Goal: Task Accomplishment & Management: Manage account settings

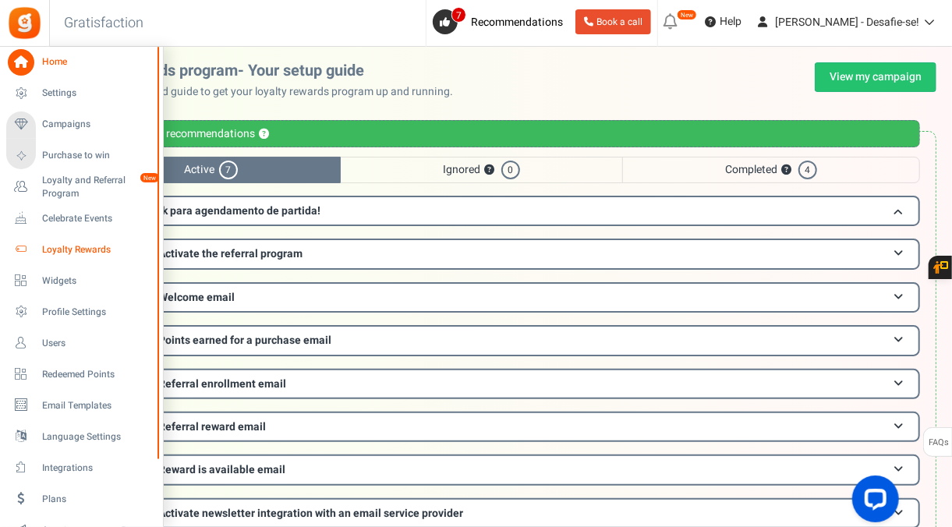
click at [69, 243] on span "Loyalty Rewards" at bounding box center [96, 249] width 109 height 13
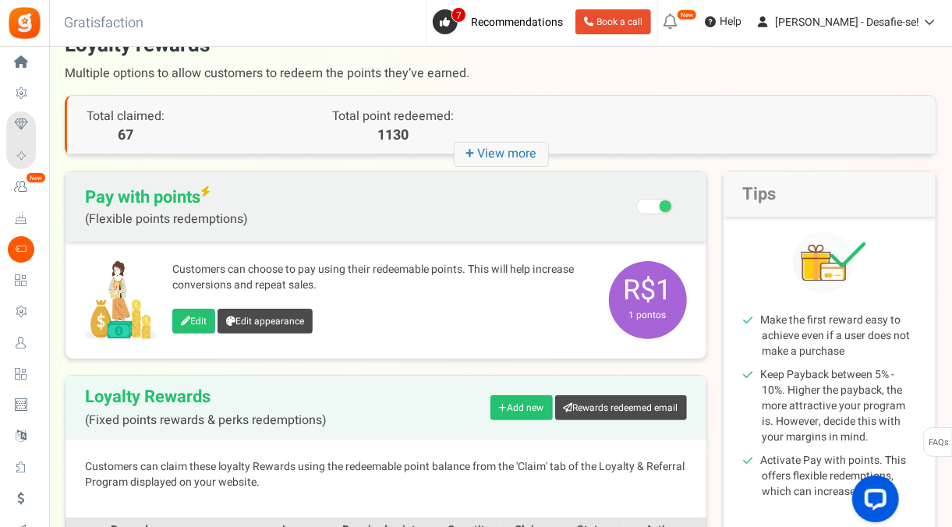
scroll to position [114, 0]
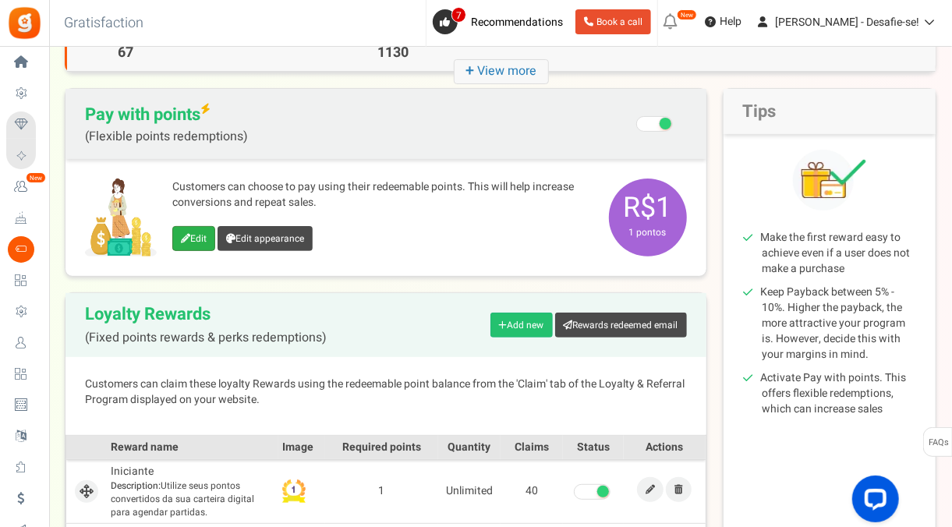
click at [211, 235] on link "Edit" at bounding box center [193, 238] width 43 height 25
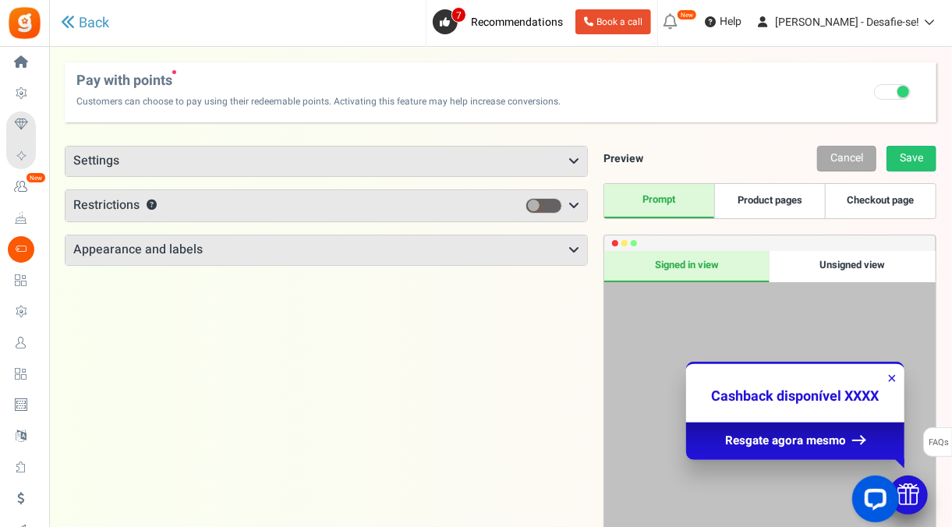
click at [263, 200] on h3 "Restrictions ?" at bounding box center [325, 205] width 521 height 31
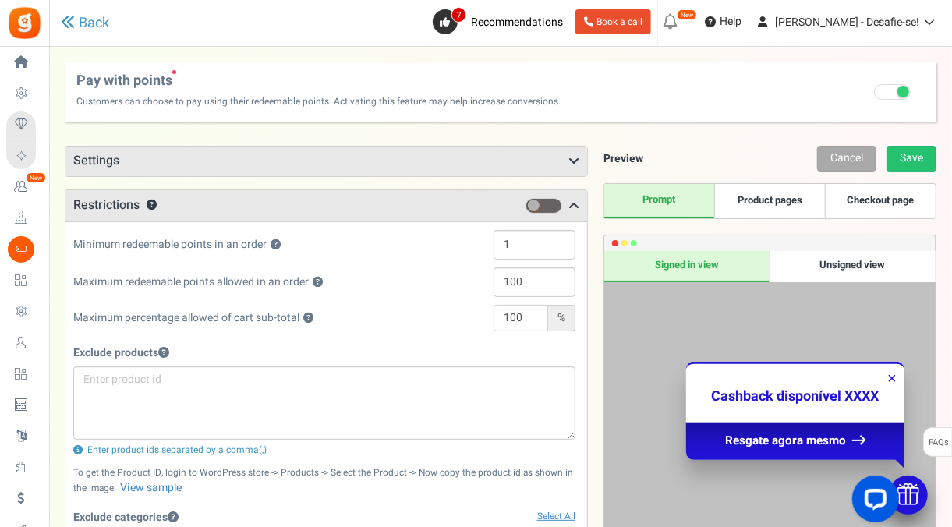
click at [538, 204] on span at bounding box center [534, 206] width 12 height 12
click at [525, 204] on input "checkbox" at bounding box center [525, 206] width 0 height 10
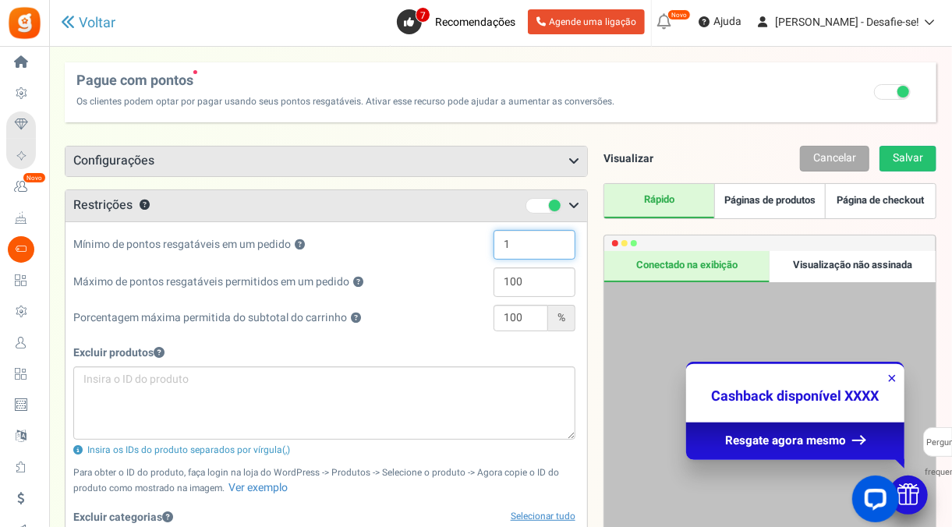
drag, startPoint x: 515, startPoint y: 245, endPoint x: 454, endPoint y: 250, distance: 61.0
click at [454, 250] on div "Mínimo de pontos resgatáveis em um pedido ? 1" at bounding box center [324, 248] width 502 height 37
click at [394, 238] on div "Mínimo de pontos resgatáveis em um pedido ? 1" at bounding box center [324, 248] width 502 height 37
click at [411, 238] on div "Mínimo de pontos resgatáveis em um pedido ? 1" at bounding box center [324, 248] width 502 height 37
drag, startPoint x: 509, startPoint y: 237, endPoint x: 473, endPoint y: 243, distance: 36.4
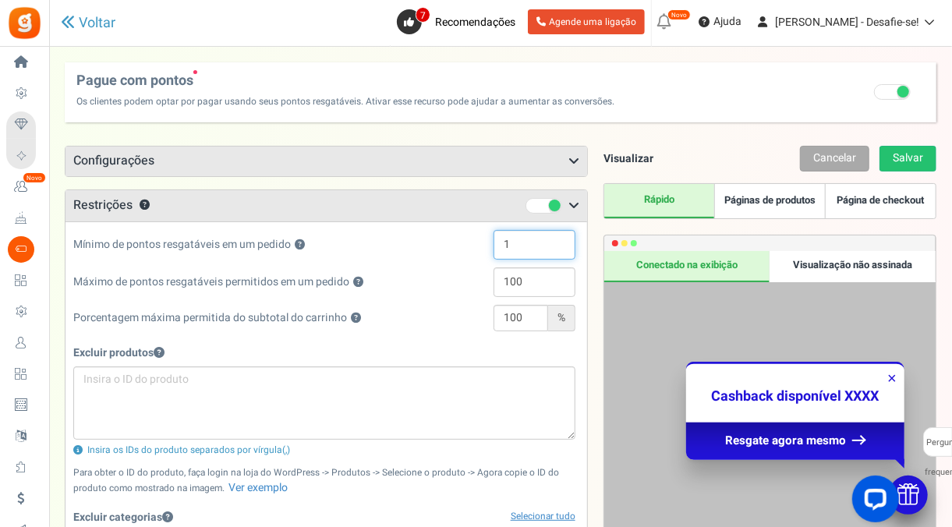
click at [473, 243] on div "1" at bounding box center [516, 245] width 117 height 30
click at [439, 357] on div "Excluir produtos Insira os IDs do produto separados por vírgula(,)" at bounding box center [324, 398] width 502 height 118
click at [429, 347] on h5 "Excluir produtos" at bounding box center [324, 353] width 502 height 12
click at [440, 339] on div "Excluir produtos Insira os IDs do produto separados por vírgula(,)" at bounding box center [324, 398] width 502 height 118
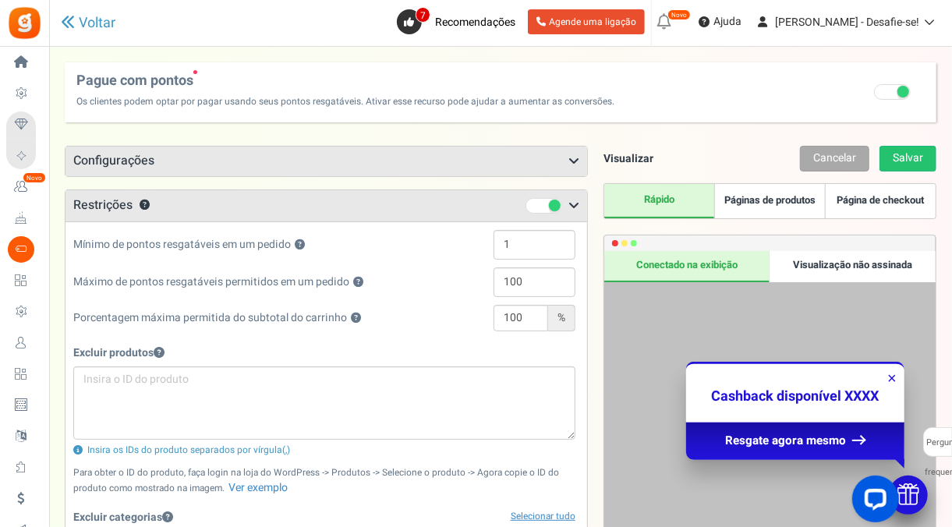
click at [440, 339] on div "Excluir produtos Insira os IDs do produto separados por vírgula(,)" at bounding box center [324, 398] width 502 height 118
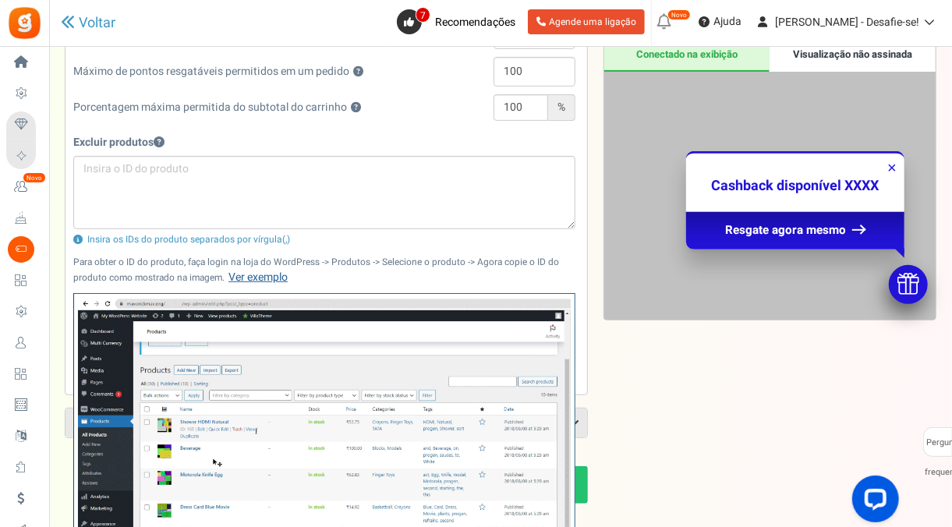
scroll to position [211, 0]
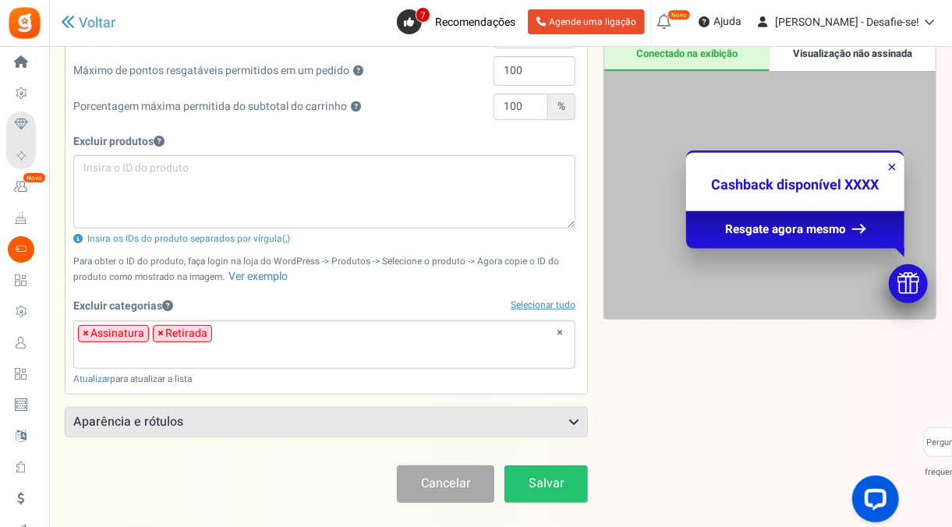
click at [235, 321] on ul "× × Assinatura × Retirada" at bounding box center [324, 342] width 500 height 42
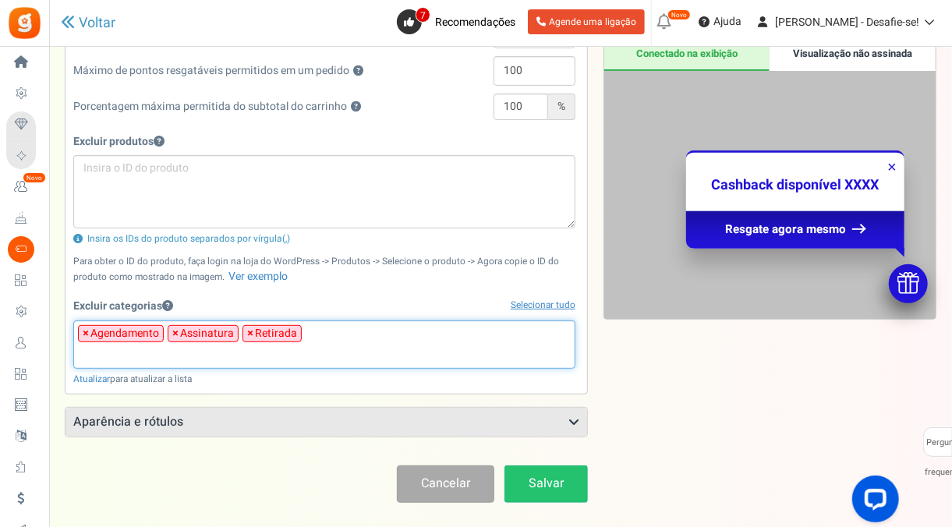
click at [253, 352] on input "search" at bounding box center [324, 354] width 493 height 17
click at [85, 330] on span "×" at bounding box center [86, 334] width 6 height 16
select select "28"
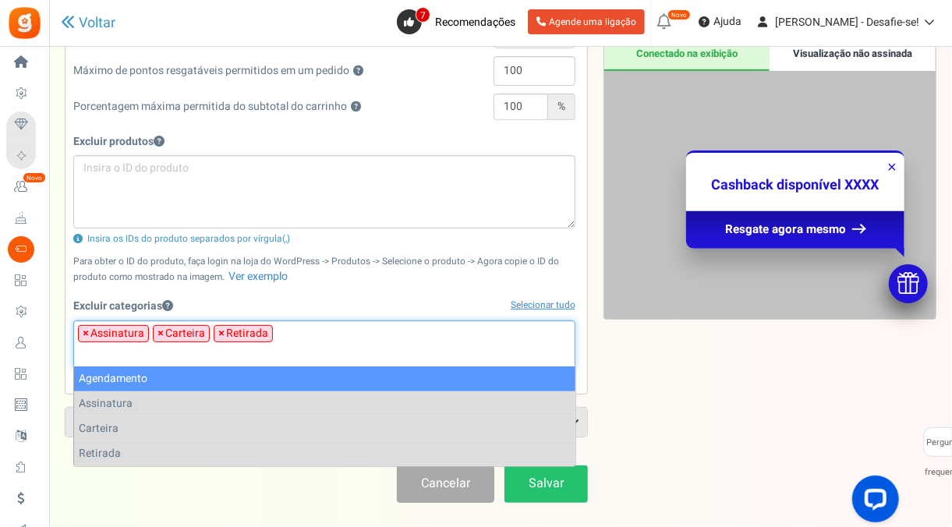
click at [298, 298] on div "Excluir categorias Selecionar tudo" at bounding box center [324, 305] width 502 height 27
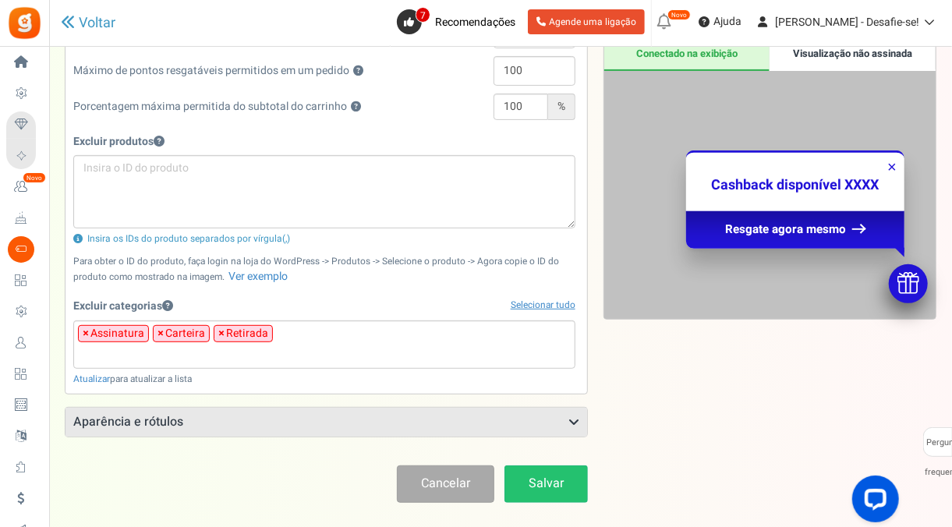
click at [356, 426] on h3 "Aparência e rótulos" at bounding box center [325, 423] width 521 height 30
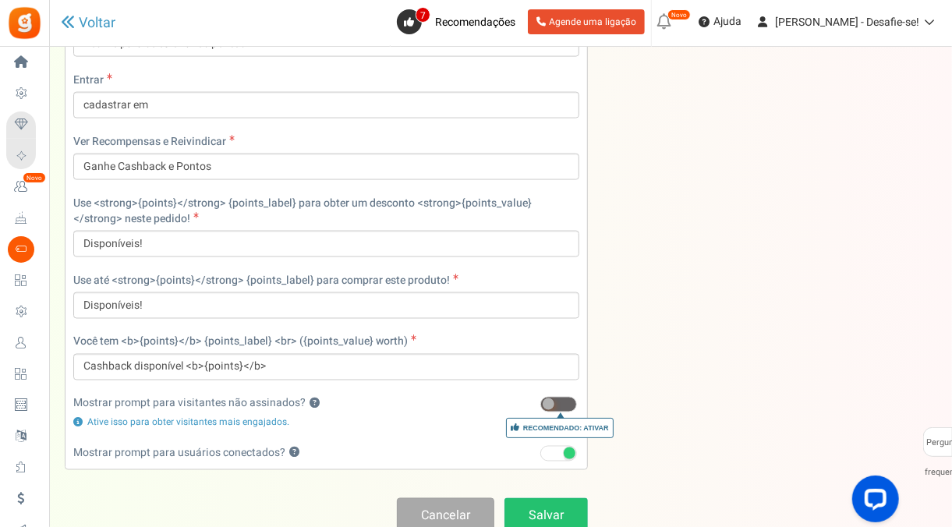
scroll to position [1090, 0]
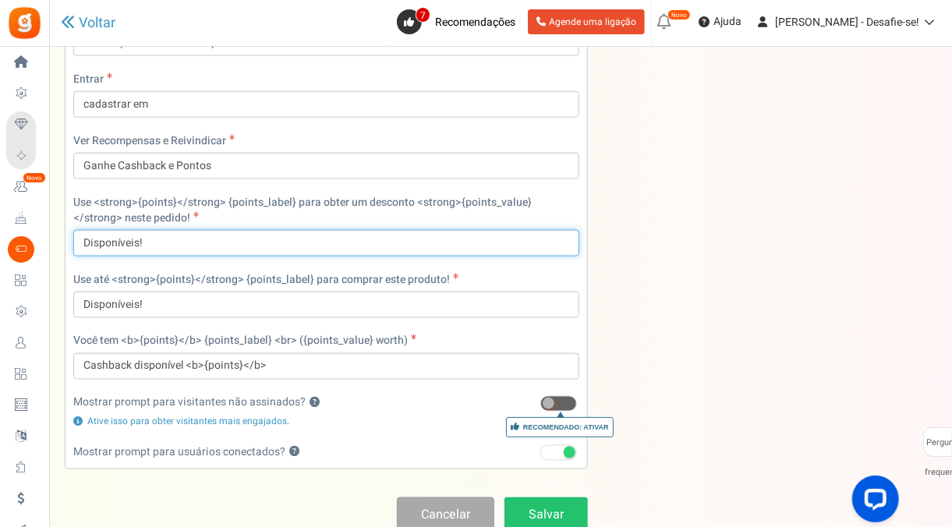
click at [79, 235] on input "Disponíveis!" at bounding box center [326, 243] width 506 height 26
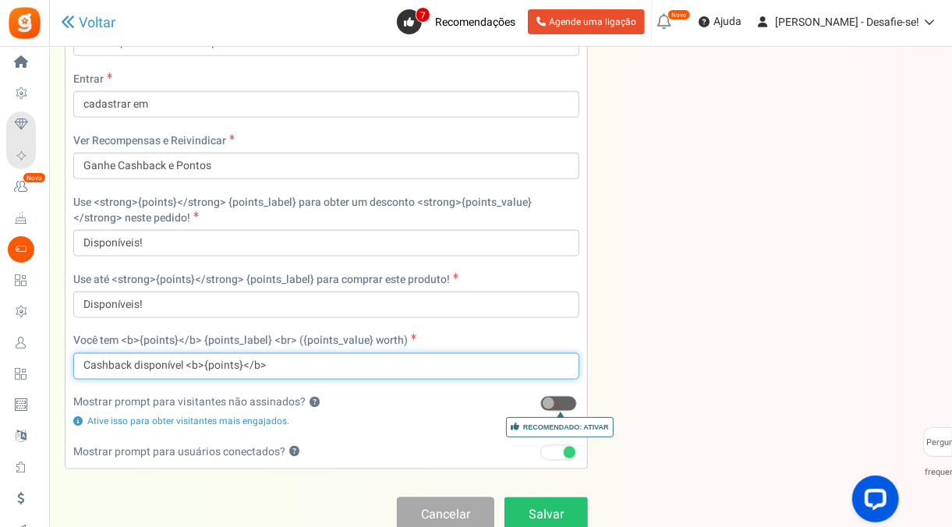
drag, startPoint x: 187, startPoint y: 362, endPoint x: 294, endPoint y: 363, distance: 106.8
click at [294, 363] on input "Cashback disponível <b>{points}</b>" at bounding box center [326, 366] width 506 height 26
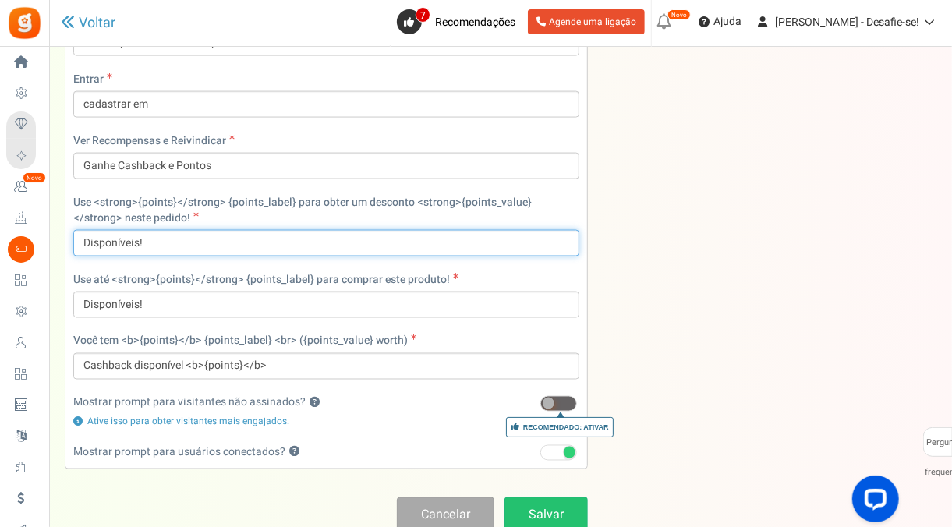
click at [80, 235] on input "Disponíveis!" at bounding box center [326, 243] width 506 height 26
paste input "<b>{points}</b>"
click at [102, 238] on input "<b>{points}</b> disponíveis!" at bounding box center [326, 243] width 506 height 26
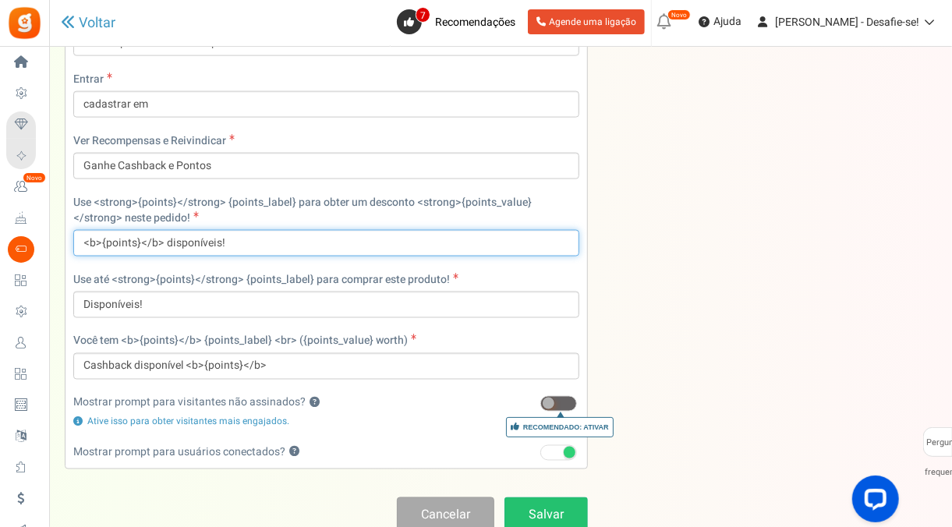
click at [102, 238] on input "<b>{points}</b> disponíveis!" at bounding box center [326, 243] width 506 height 26
type input "<b>{points}</b> disponíveis!"
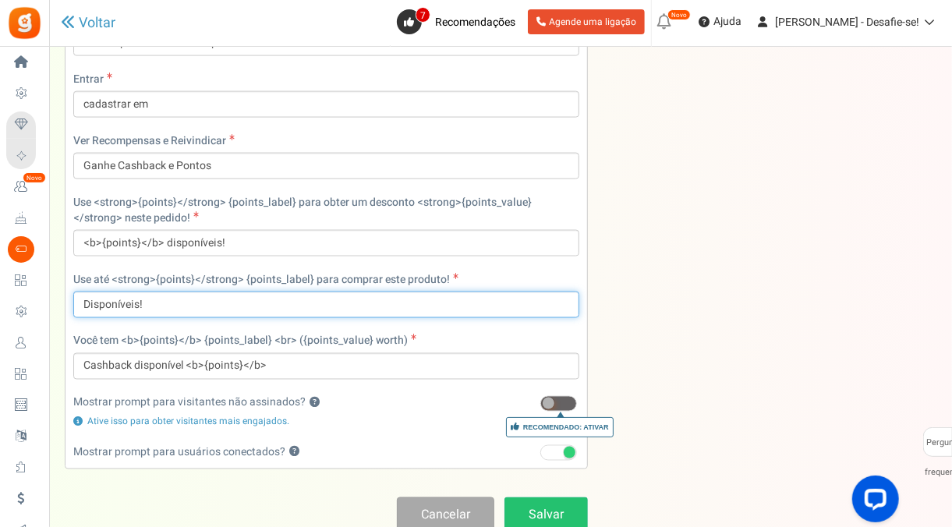
click at [108, 304] on input "Disponíveis!" at bounding box center [326, 304] width 506 height 26
paste input "<b>{points}</b> disponíveis!"
type input "<b>{points}</b> disponíveis!"
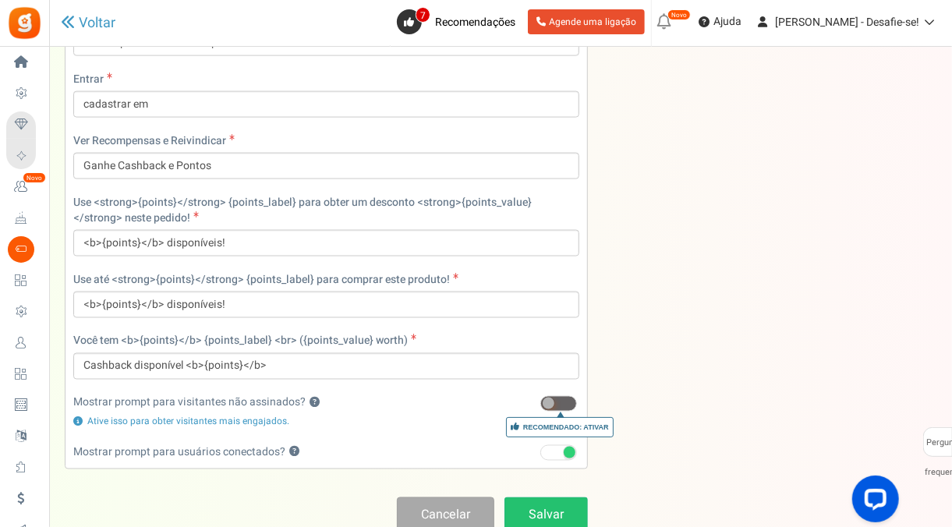
click at [362, 395] on div "Mostrar prompt para visitantes não assinados? ? Recomendado: Ativar Importante!…" at bounding box center [326, 403] width 506 height 16
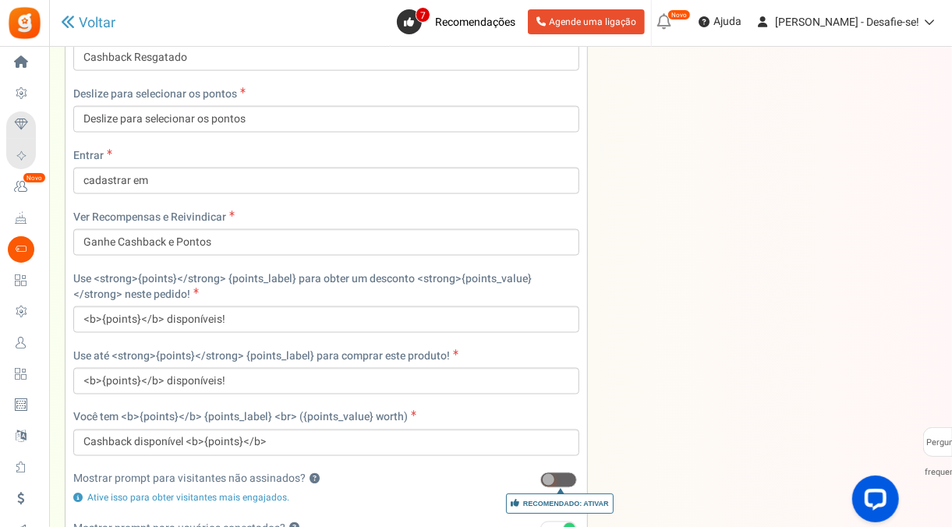
scroll to position [1012, 0]
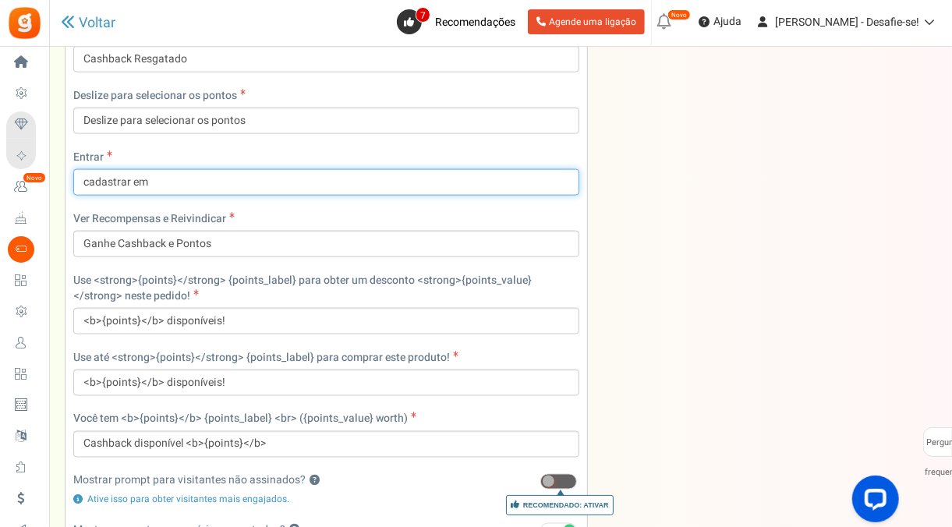
click at [94, 177] on input "cadastrar em" at bounding box center [326, 182] width 506 height 26
click at [90, 177] on input "cadastrar em" at bounding box center [326, 182] width 506 height 26
click at [128, 182] on input "Cadastrastre-se em" at bounding box center [326, 182] width 506 height 26
type input "Cadastre-se em"
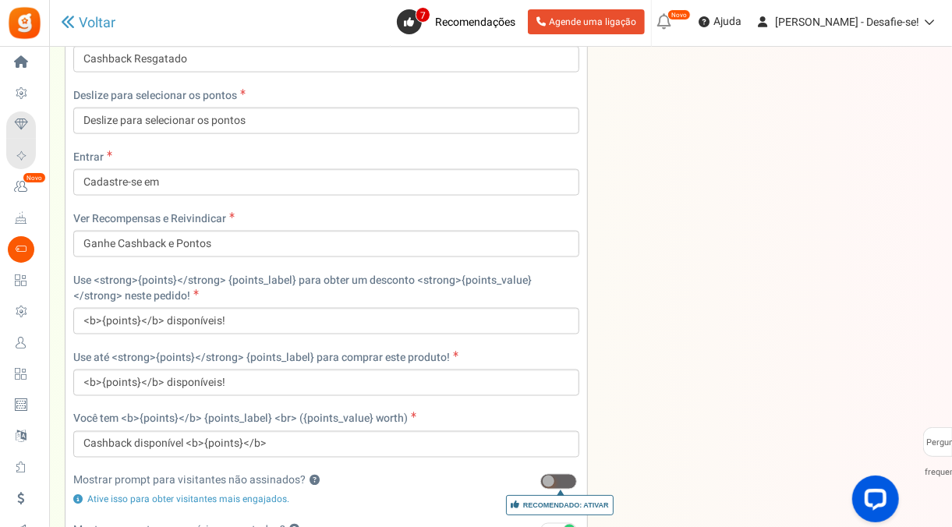
click at [272, 211] on div "Ver Recompensas e Reivindicar Ganhe Cashback e Pontos" at bounding box center [326, 234] width 506 height 46
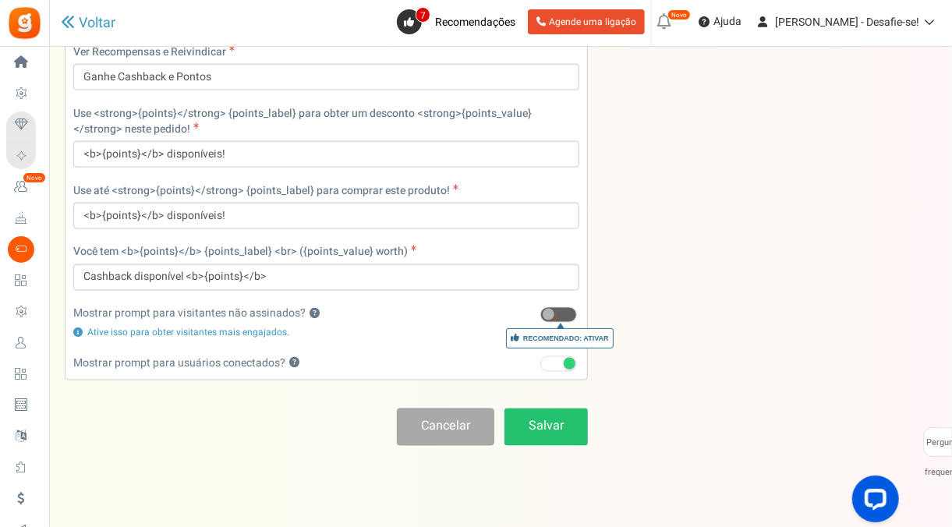
scroll to position [1186, 0]
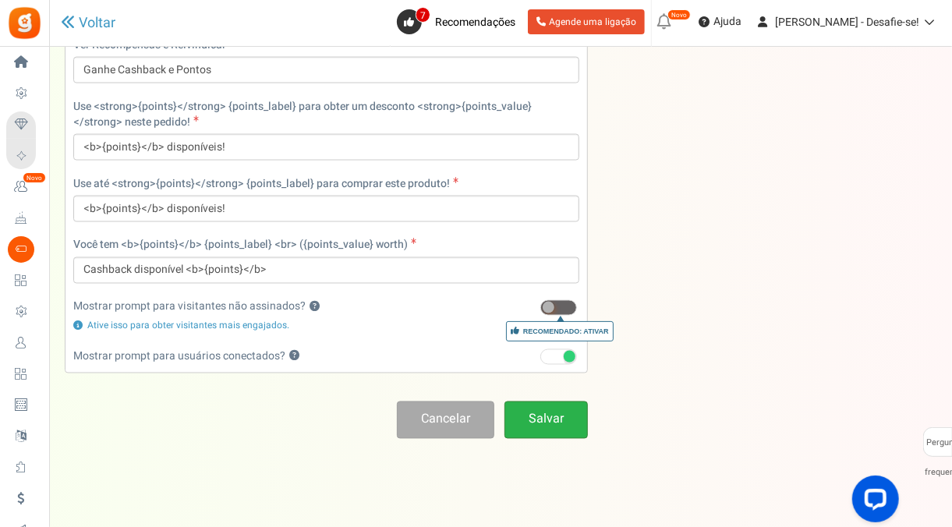
click at [551, 427] on link "Salvar" at bounding box center [545, 419] width 83 height 37
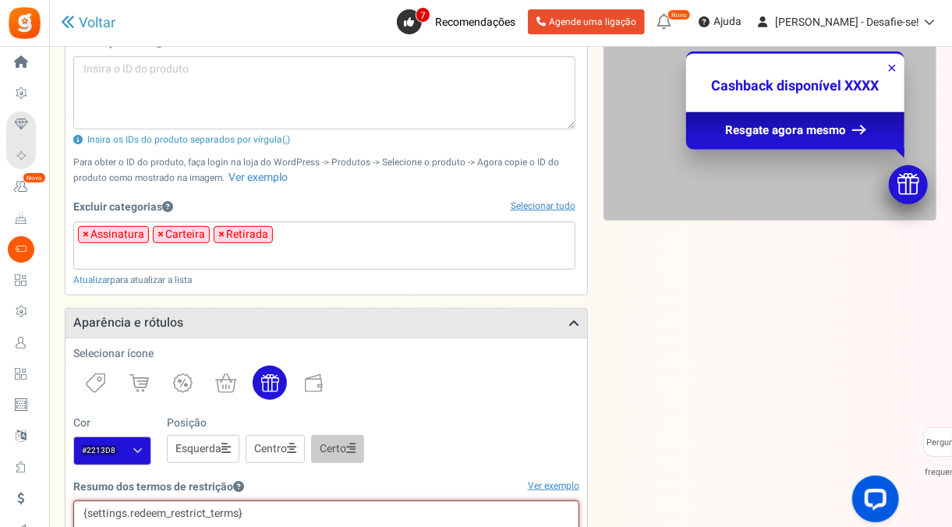
scroll to position [309, 0]
click at [266, 347] on div "Selecionar ícone" at bounding box center [326, 374] width 506 height 54
drag, startPoint x: 266, startPoint y: 344, endPoint x: 263, endPoint y: 309, distance: 35.2
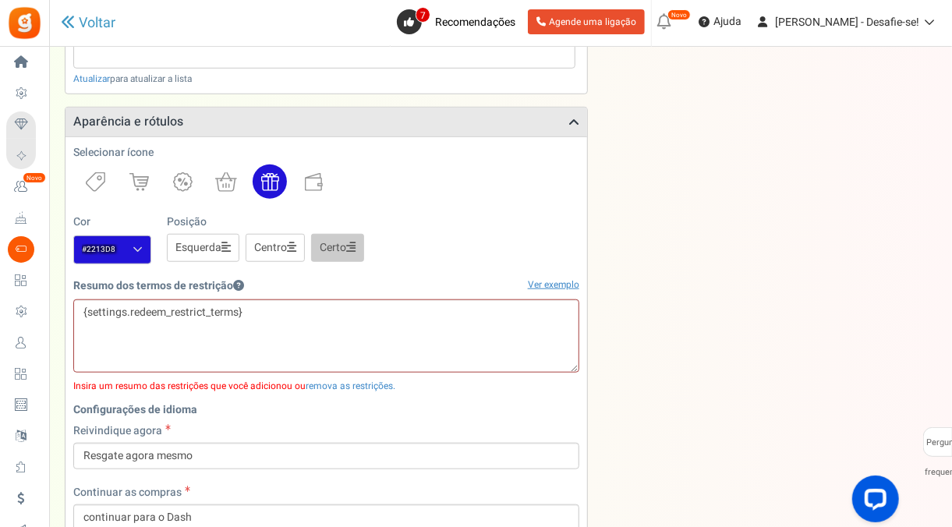
scroll to position [512, 0]
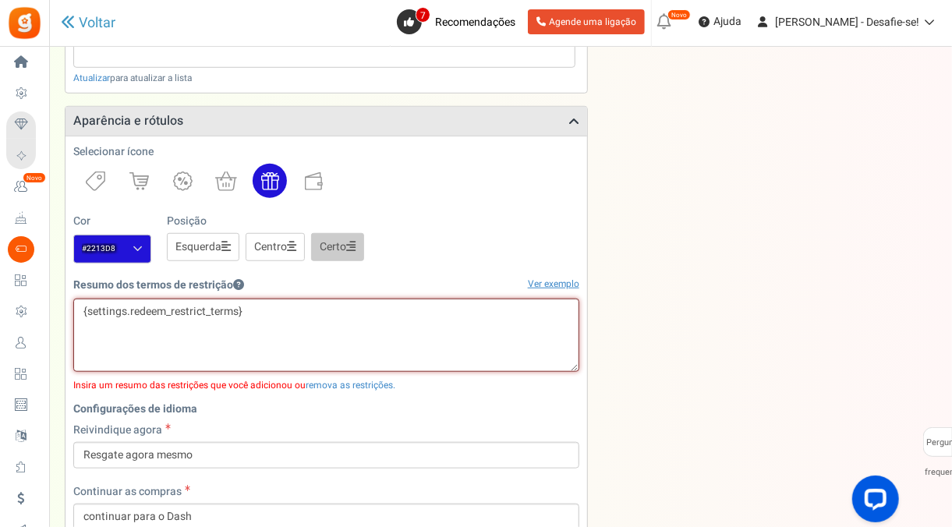
click at [256, 299] on textarea "{settings.redeem_restrict_terms}" at bounding box center [326, 334] width 506 height 73
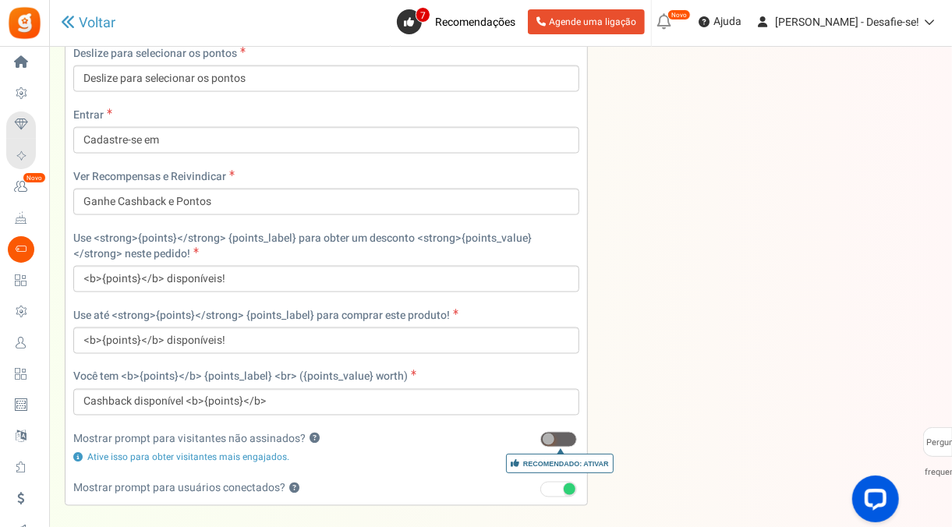
scroll to position [1205, 0]
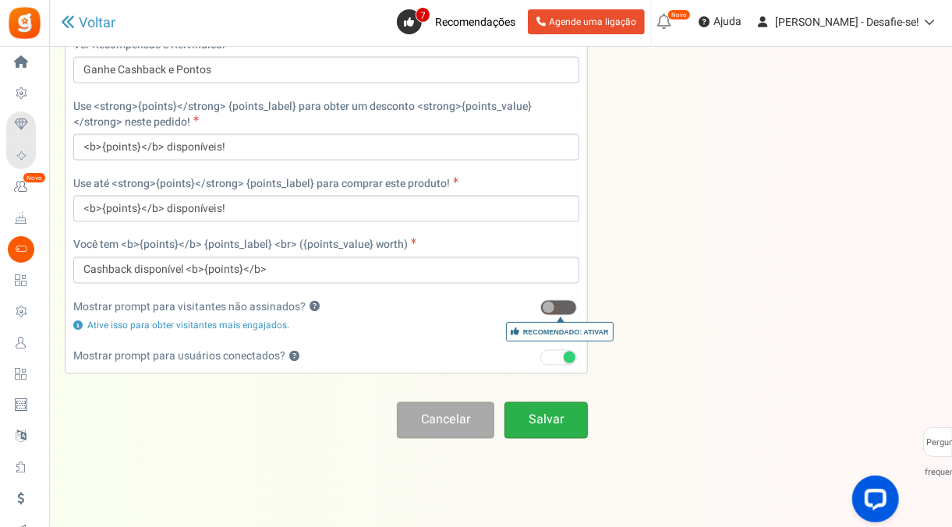
type textarea "Use seus pontos em Cashback!"
click at [536, 419] on link "Salvar" at bounding box center [545, 420] width 83 height 37
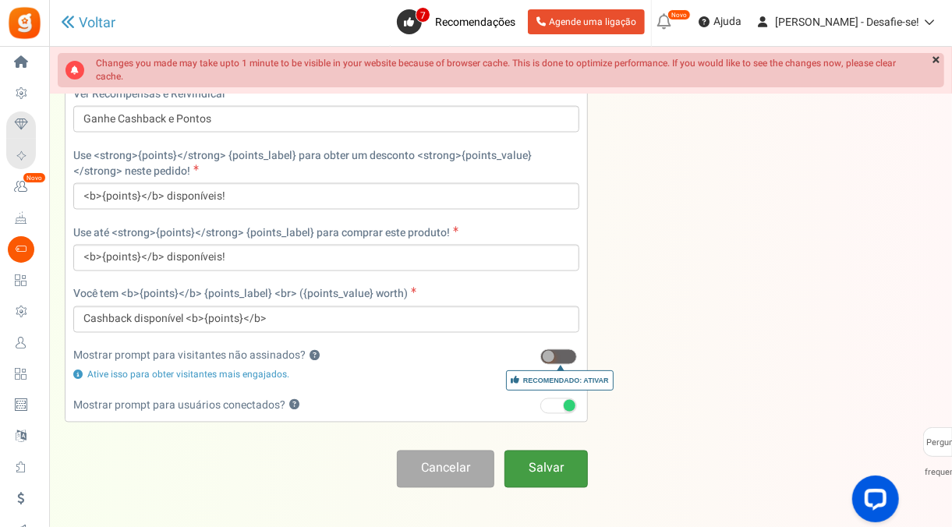
scroll to position [51, 0]
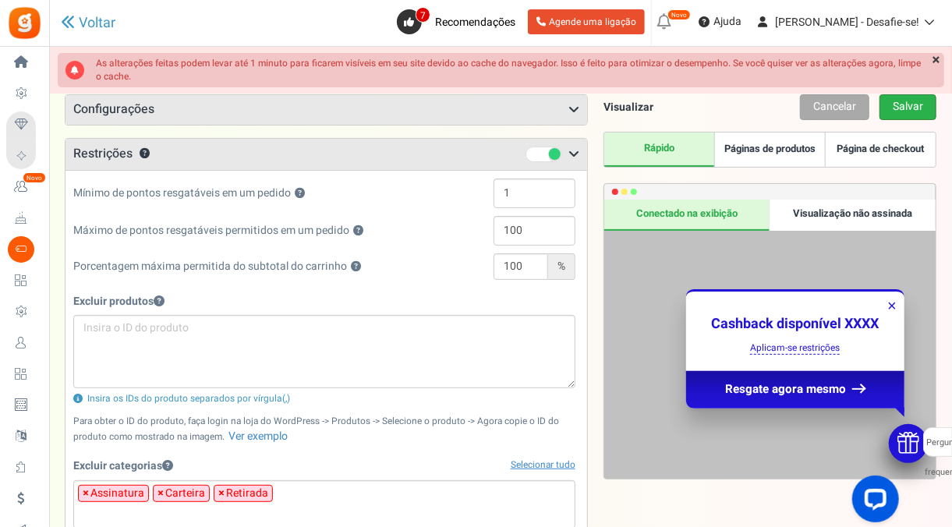
click at [906, 102] on link "Salvar" at bounding box center [907, 107] width 57 height 26
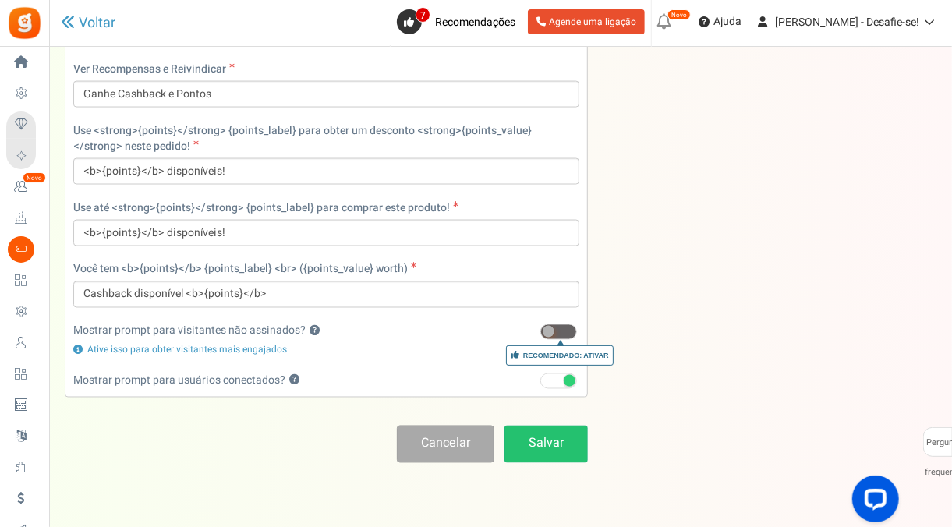
scroll to position [1186, 0]
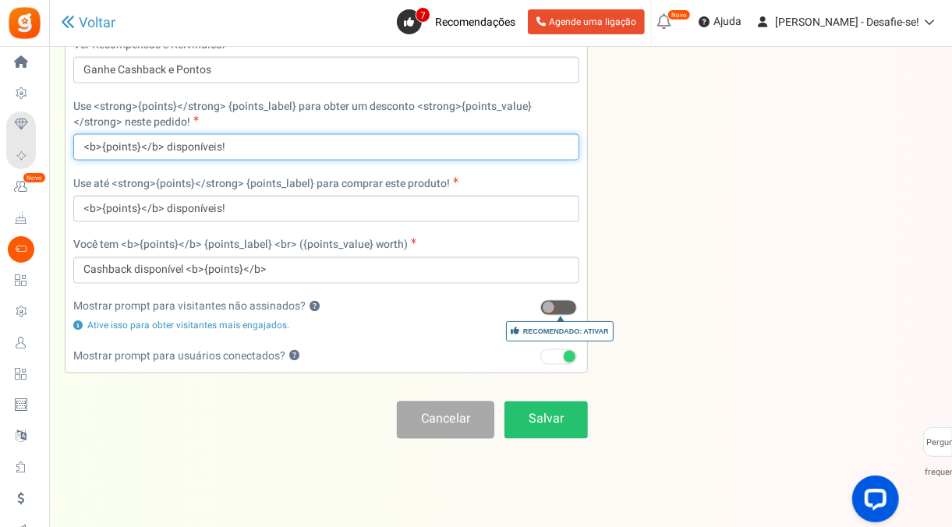
click at [163, 139] on input "<b>{points}</b> disponíveis!" at bounding box center [326, 147] width 506 height 26
type input "<b>{points}</b> pontos disponíveis!"
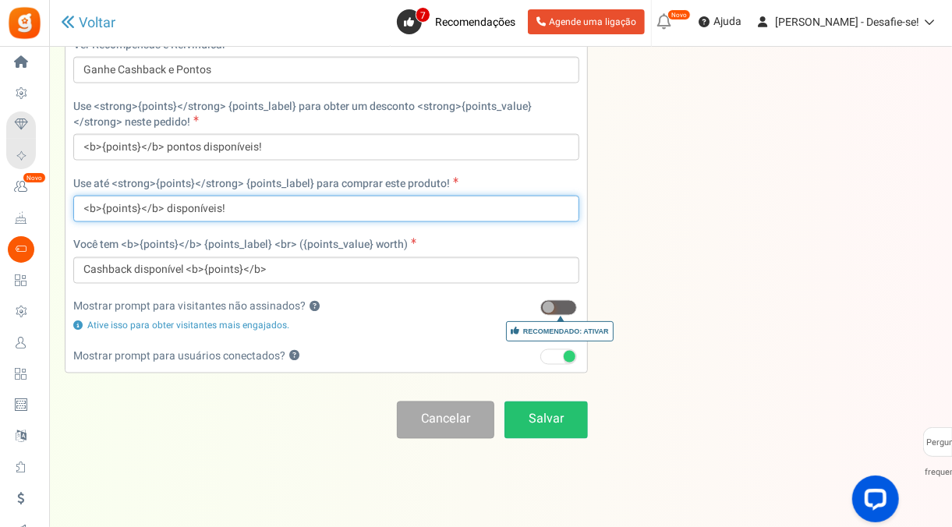
type input "/"
paste input "<b>{points}</b> pontos disponíveis!"
type input "<b>{points}</b> pontos disponíveis!"
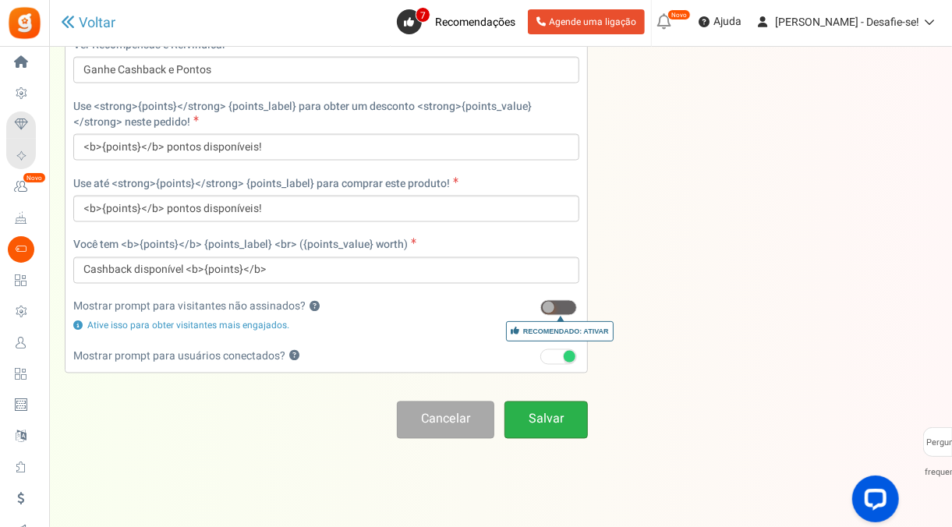
click at [523, 410] on link "Salvar" at bounding box center [545, 419] width 83 height 37
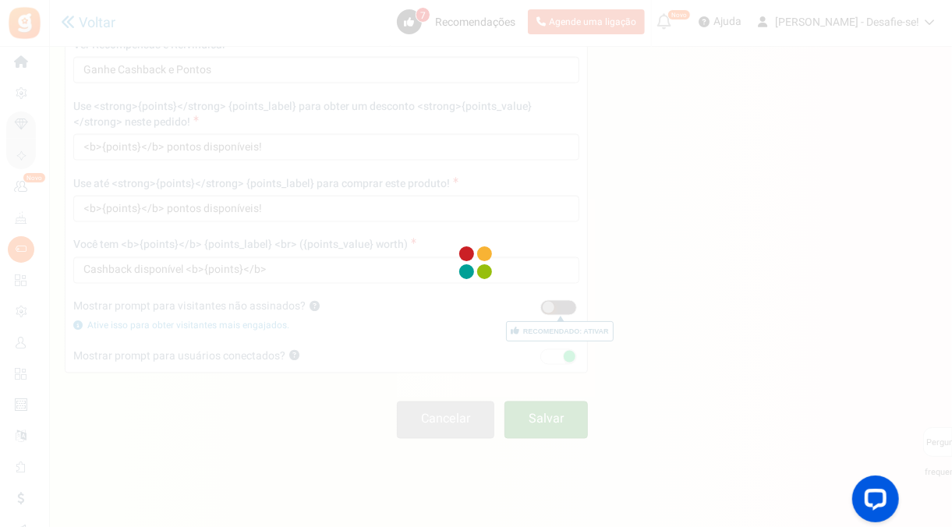
scroll to position [51, 0]
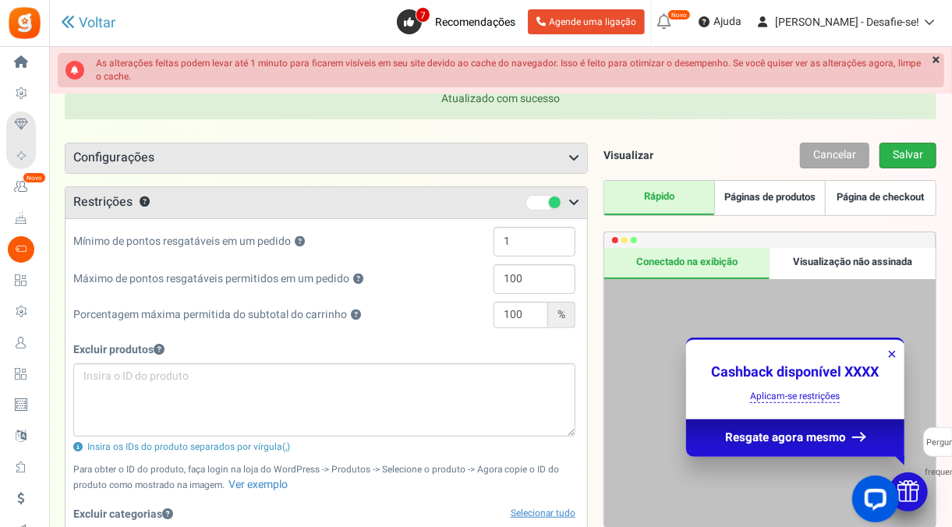
click at [913, 148] on link "Salvar" at bounding box center [907, 156] width 57 height 26
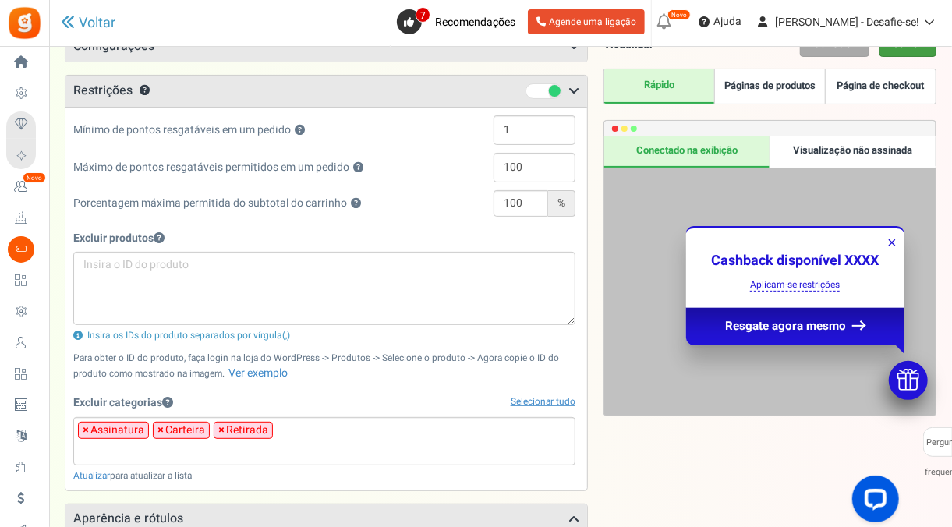
scroll to position [0, 0]
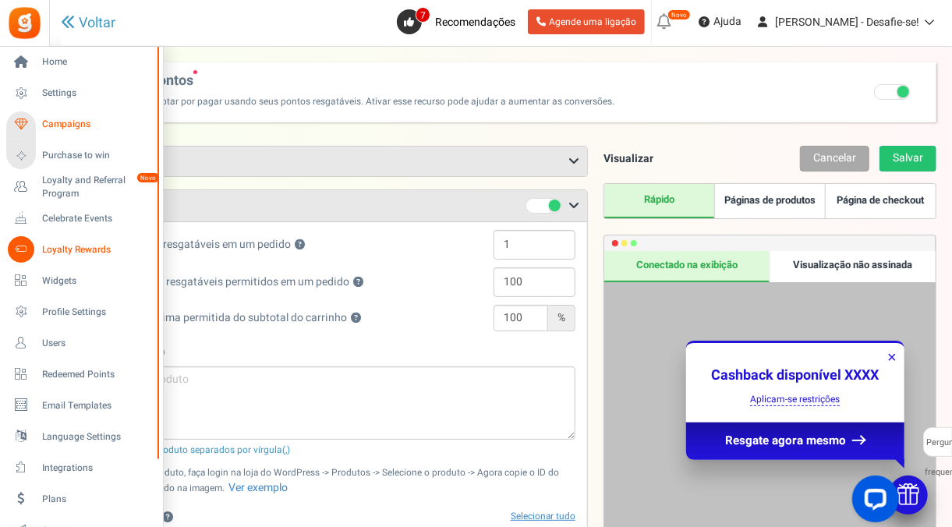
click at [73, 126] on span "Campaigns" at bounding box center [96, 124] width 109 height 13
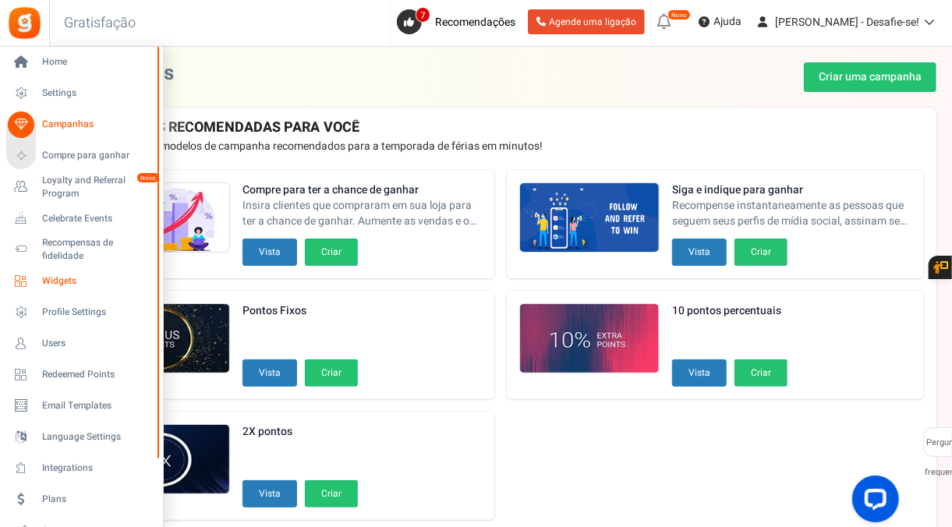
click at [70, 282] on span "Widgets" at bounding box center [96, 280] width 109 height 13
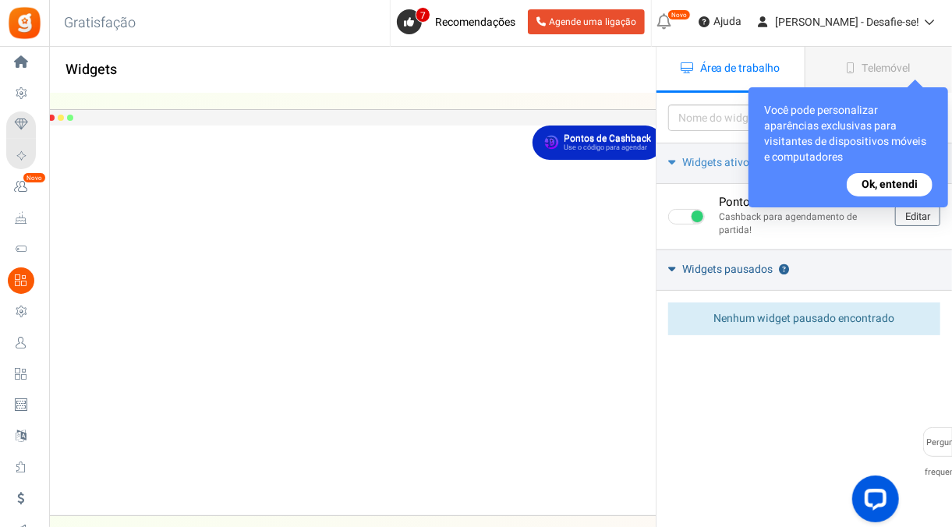
click at [710, 266] on span "Widgets pausados" at bounding box center [727, 270] width 90 height 16
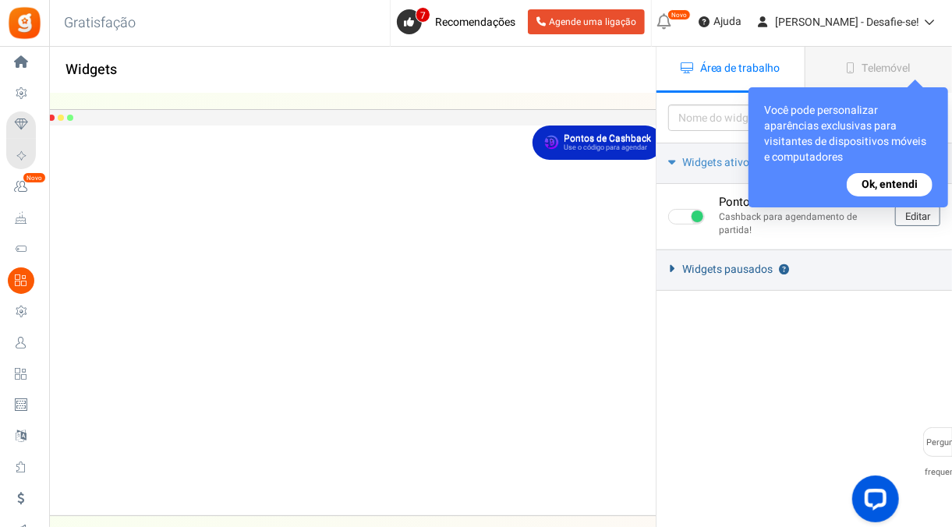
click at [710, 266] on span "Widgets pausados" at bounding box center [727, 270] width 90 height 16
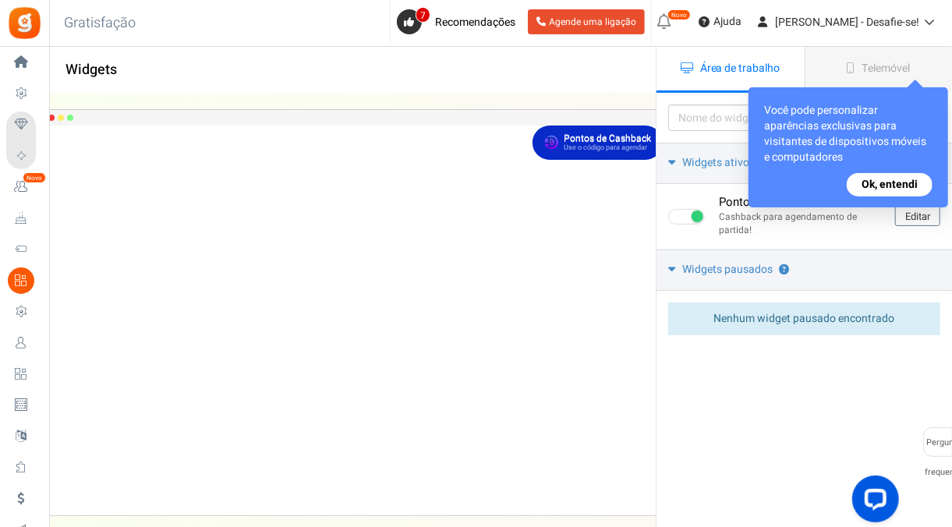
click at [885, 185] on button "Ok, entendi" at bounding box center [889, 184] width 86 height 23
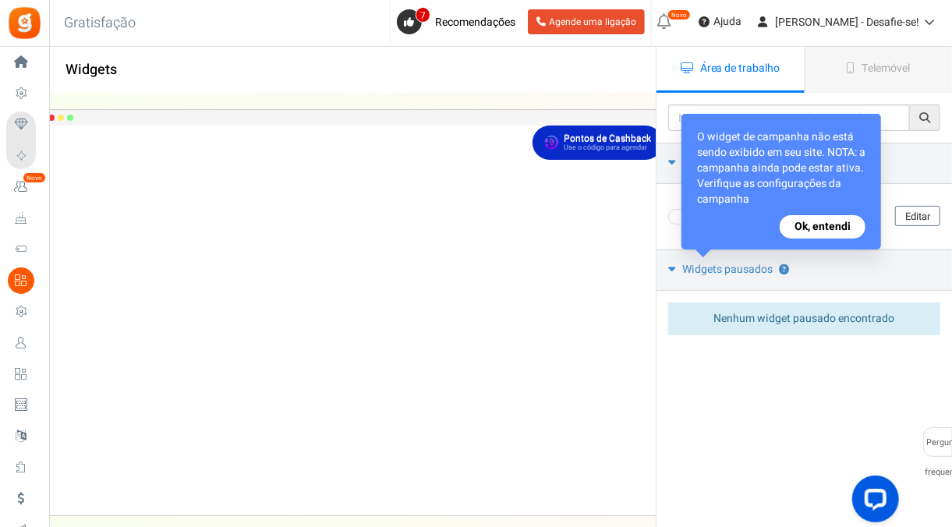
click at [843, 226] on button "Ok, entendi" at bounding box center [822, 226] width 86 height 23
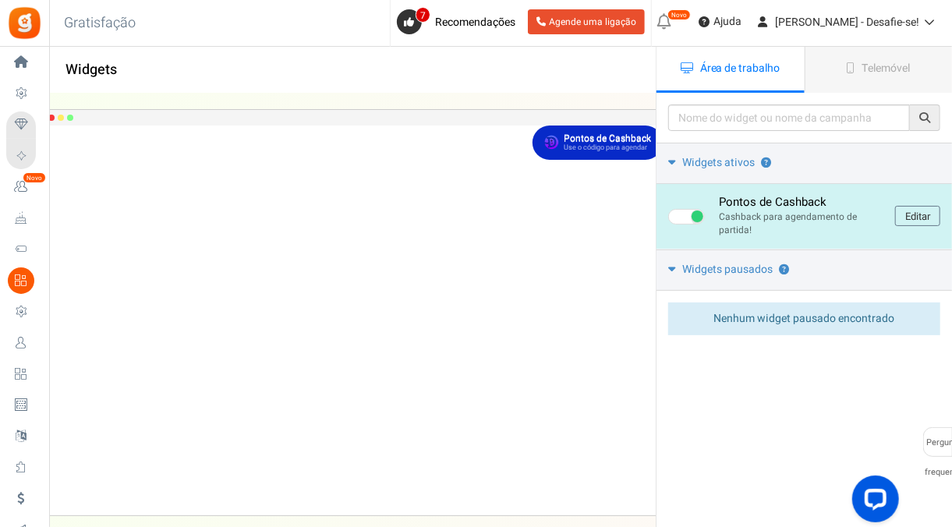
click at [910, 204] on div "Pontos de Cashback Cashback para agendamento de partida! Editar" at bounding box center [803, 216] width 295 height 65
click at [919, 217] on link "Editar" at bounding box center [917, 216] width 45 height 20
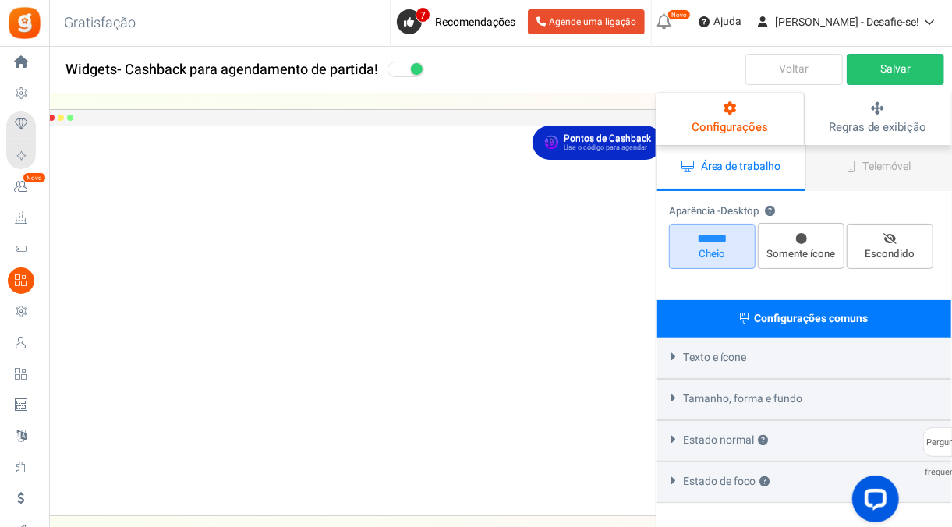
select select "top-right-corner"
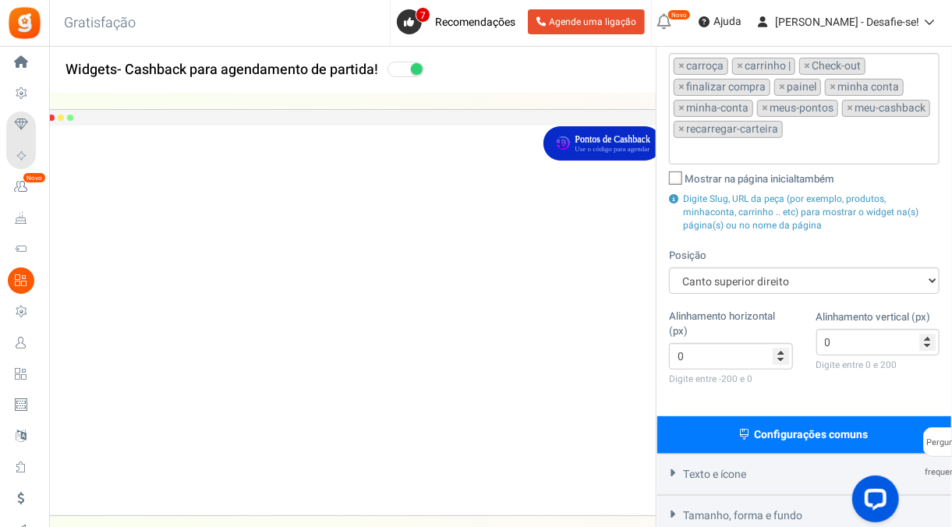
scroll to position [212, 0]
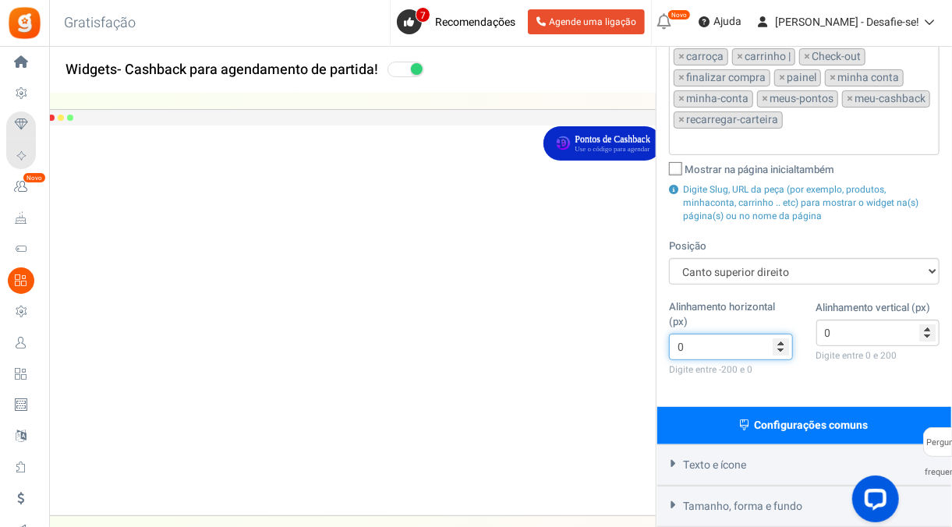
click at [782, 338] on input "0" at bounding box center [731, 347] width 124 height 26
click at [782, 348] on input "-66" at bounding box center [731, 347] width 124 height 26
click at [782, 348] on input "-67" at bounding box center [731, 347] width 124 height 26
click at [782, 348] on input "-68" at bounding box center [731, 347] width 124 height 26
click at [782, 348] on input "-69" at bounding box center [731, 347] width 124 height 26
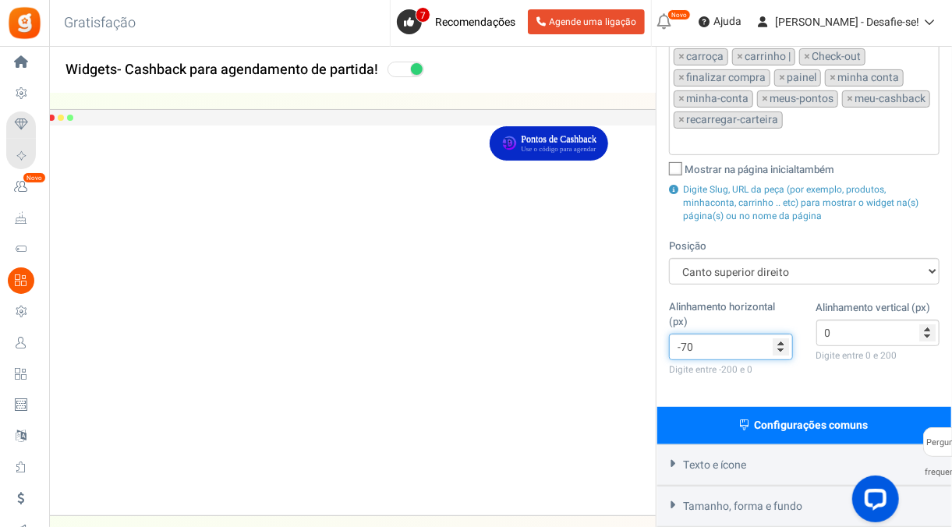
type input "-70"
click at [782, 348] on input "-70" at bounding box center [731, 347] width 124 height 26
click at [928, 323] on input "1" at bounding box center [878, 333] width 124 height 26
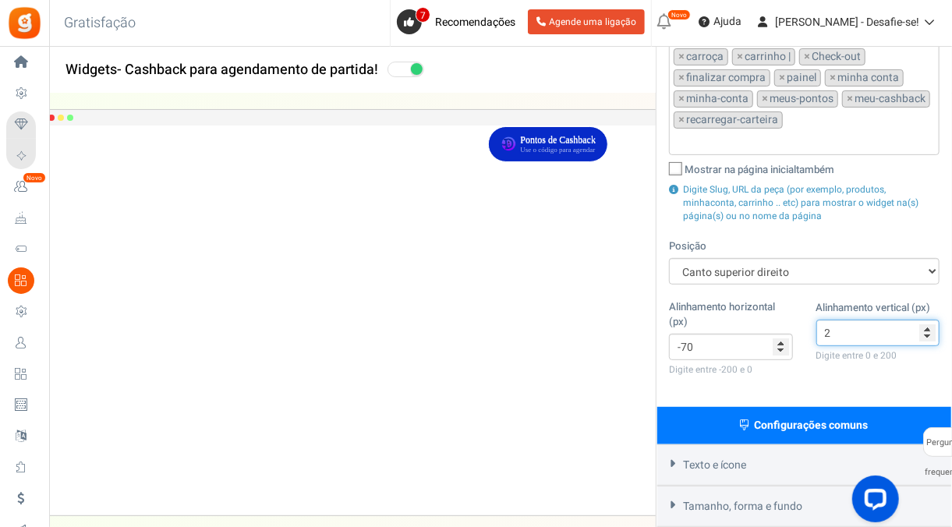
click at [928, 323] on input "2" at bounding box center [878, 333] width 124 height 26
type input "3"
click at [928, 323] on input "3" at bounding box center [878, 333] width 124 height 26
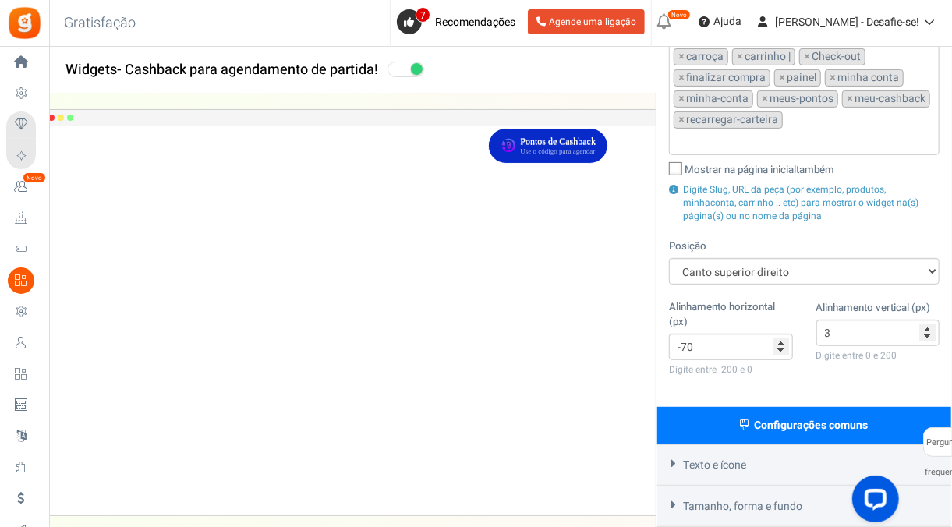
click at [839, 380] on div "Alinhamento horizontal (px) -70 Digite entre -200 e 0 Alinhamento vertical (px)…" at bounding box center [804, 347] width 294 height 95
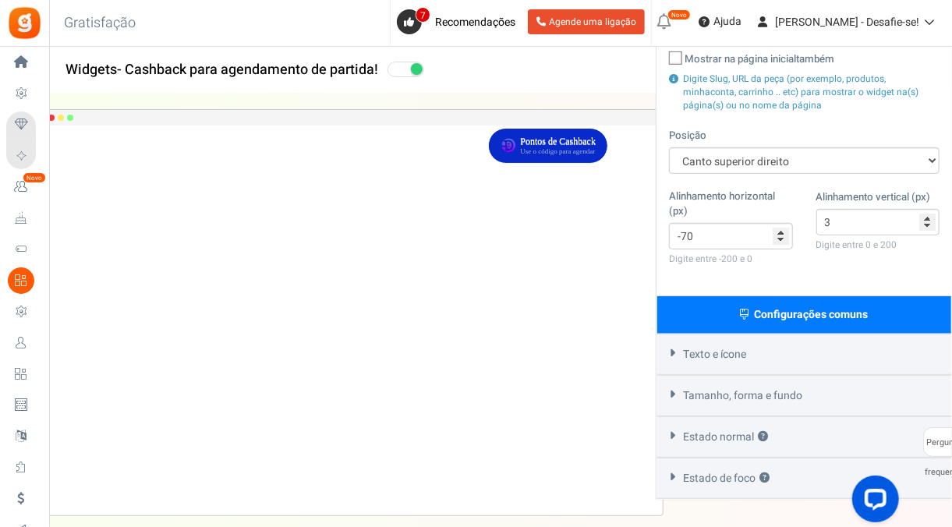
scroll to position [0, 0]
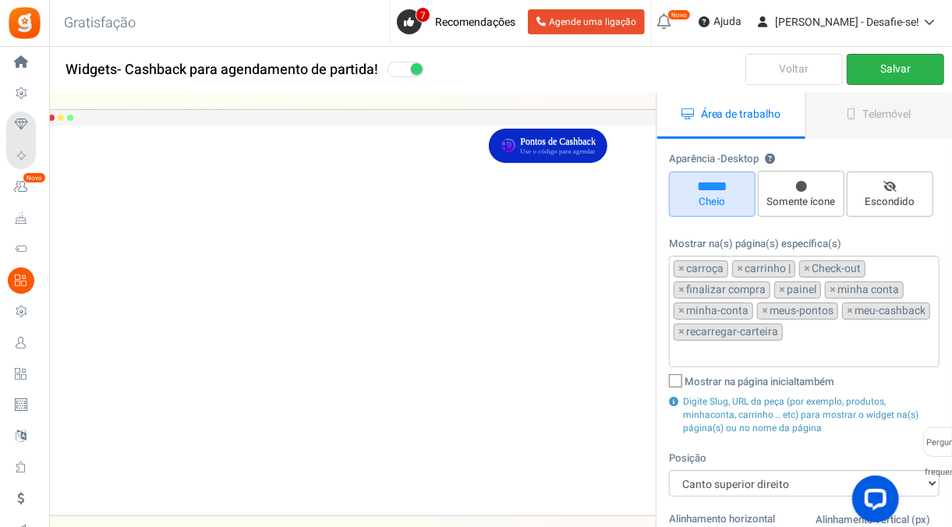
click at [875, 58] on link "Salvar" at bounding box center [894, 69] width 97 height 31
